Goal: Contribute content

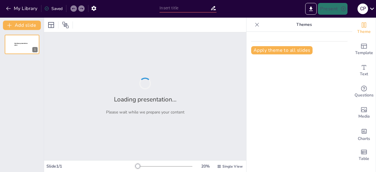
type input "Strategic Alignment: [DEMOGRAPHIC_DATA] Group's Role in Shaping Government Prio…"
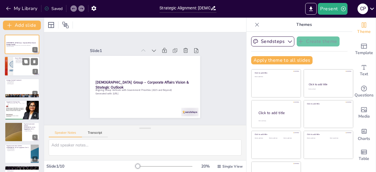
click at [25, 72] on div at bounding box center [21, 66] width 35 height 20
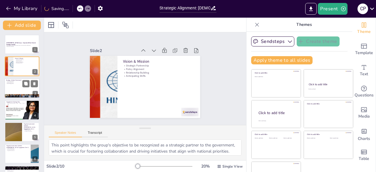
click at [18, 89] on div at bounding box center [21, 88] width 35 height 20
type textarea "The tiered engagement model is crucial for effectively allocating resources and…"
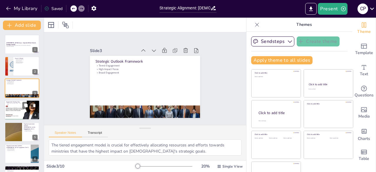
click at [17, 107] on div at bounding box center [21, 110] width 35 height 24
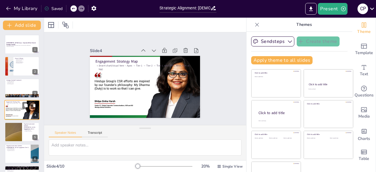
scroll to position [9, 0]
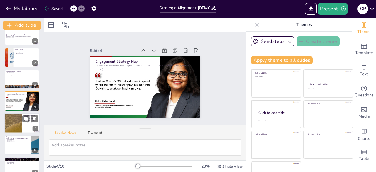
click at [20, 120] on div at bounding box center [13, 123] width 35 height 20
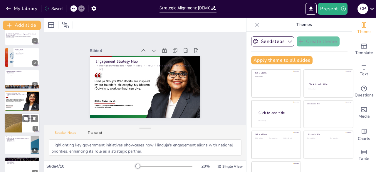
scroll to position [31, 0]
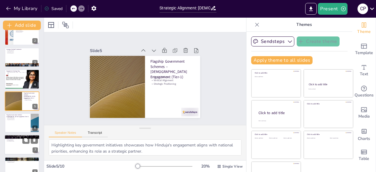
click at [19, 142] on div at bounding box center [21, 145] width 35 height 20
type textarea "Engaging in education reform initiatives underscores [DEMOGRAPHIC_DATA]'s commi…"
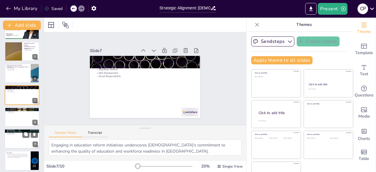
scroll to position [84, 0]
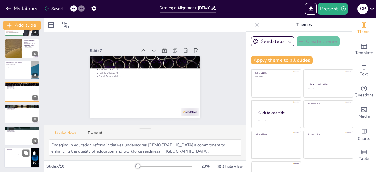
click at [18, 157] on div at bounding box center [21, 158] width 35 height 20
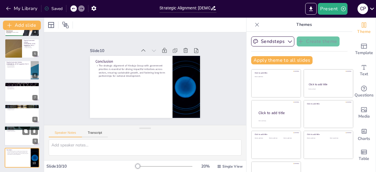
click at [14, 140] on div at bounding box center [21, 136] width 35 height 20
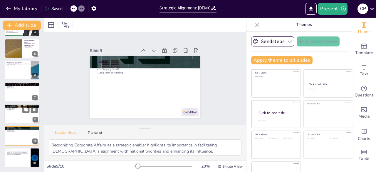
click at [15, 117] on div at bounding box center [21, 114] width 35 height 20
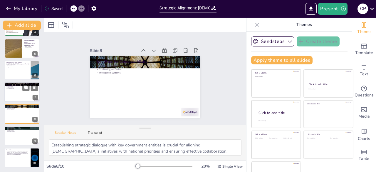
click at [16, 92] on div at bounding box center [21, 92] width 35 height 20
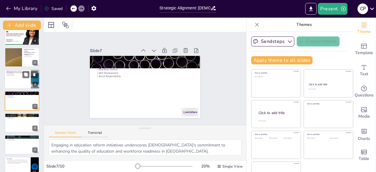
click at [17, 75] on p "Environmental Goals" at bounding box center [17, 74] width 23 height 1
type textarea "Engaging in urban development initiatives allows [DEMOGRAPHIC_DATA] to play a p…"
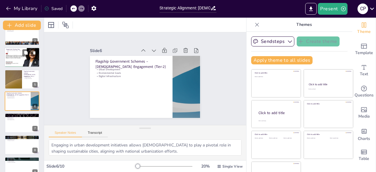
click at [19, 55] on div at bounding box center [21, 58] width 35 height 24
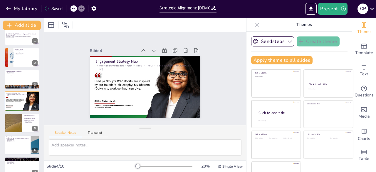
scroll to position [0, 0]
